Goal: Navigation & Orientation: Find specific page/section

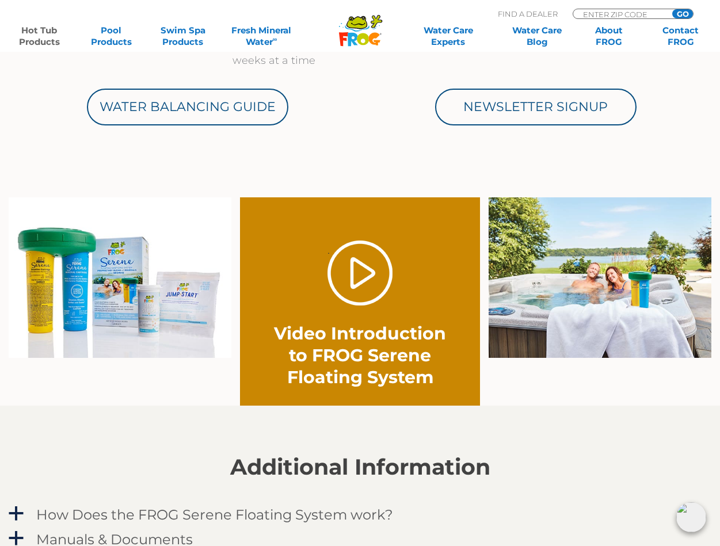
scroll to position [673, 0]
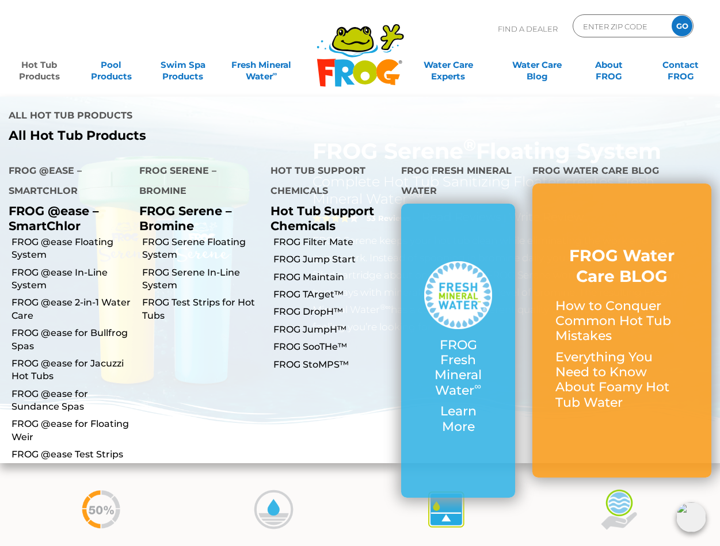
click at [50, 67] on link "Hot Tub Products" at bounding box center [40, 65] width 56 height 23
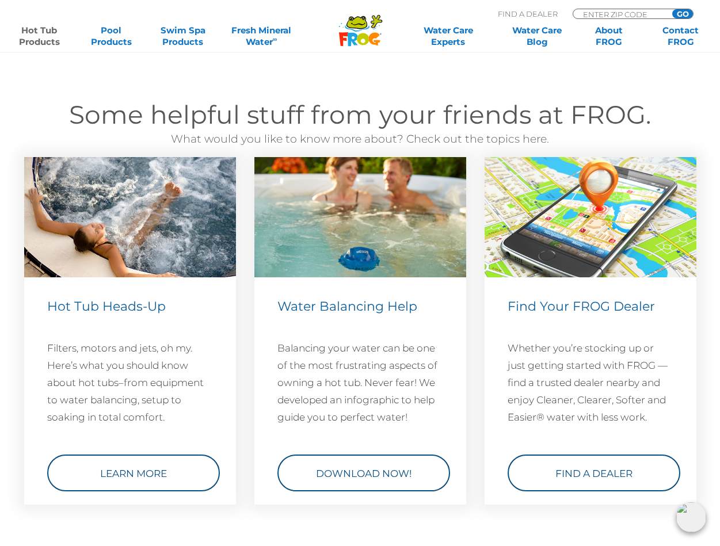
scroll to position [3267, 0]
